Goal: Transaction & Acquisition: Complete application form

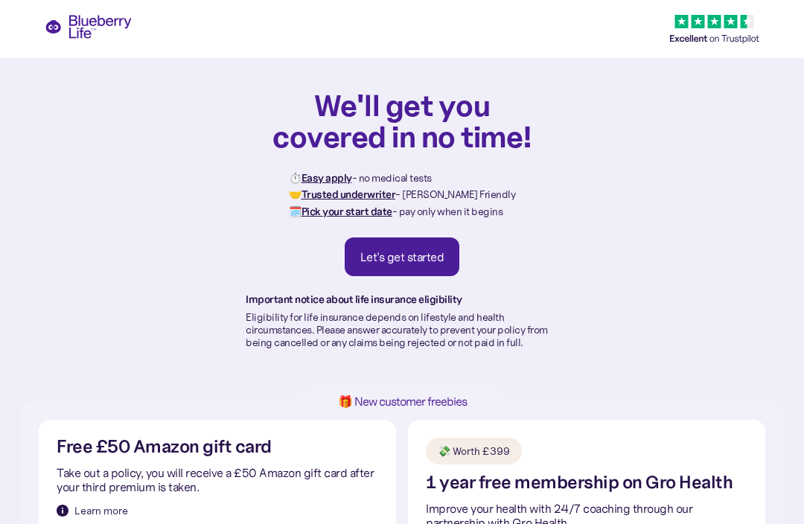
click at [422, 260] on div "Let's get started" at bounding box center [403, 257] width 84 height 15
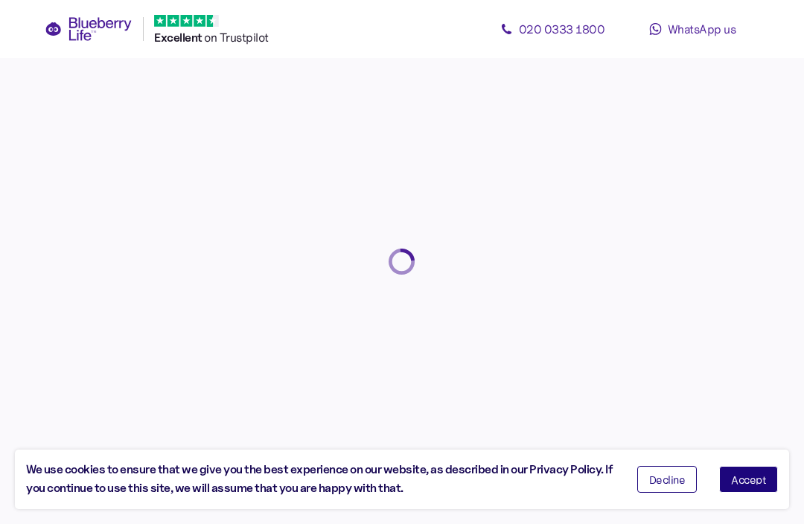
click at [769, 468] on button "Accept" at bounding box center [749, 479] width 59 height 27
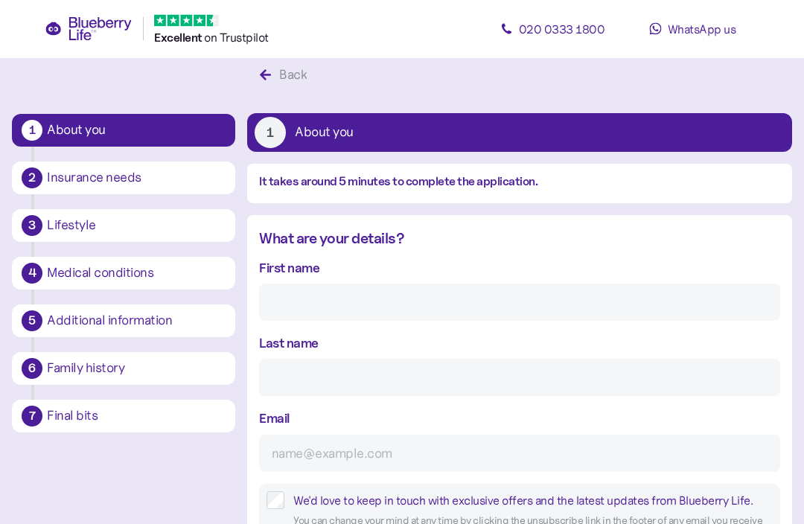
scroll to position [28, 0]
